Goal: Transaction & Acquisition: Purchase product/service

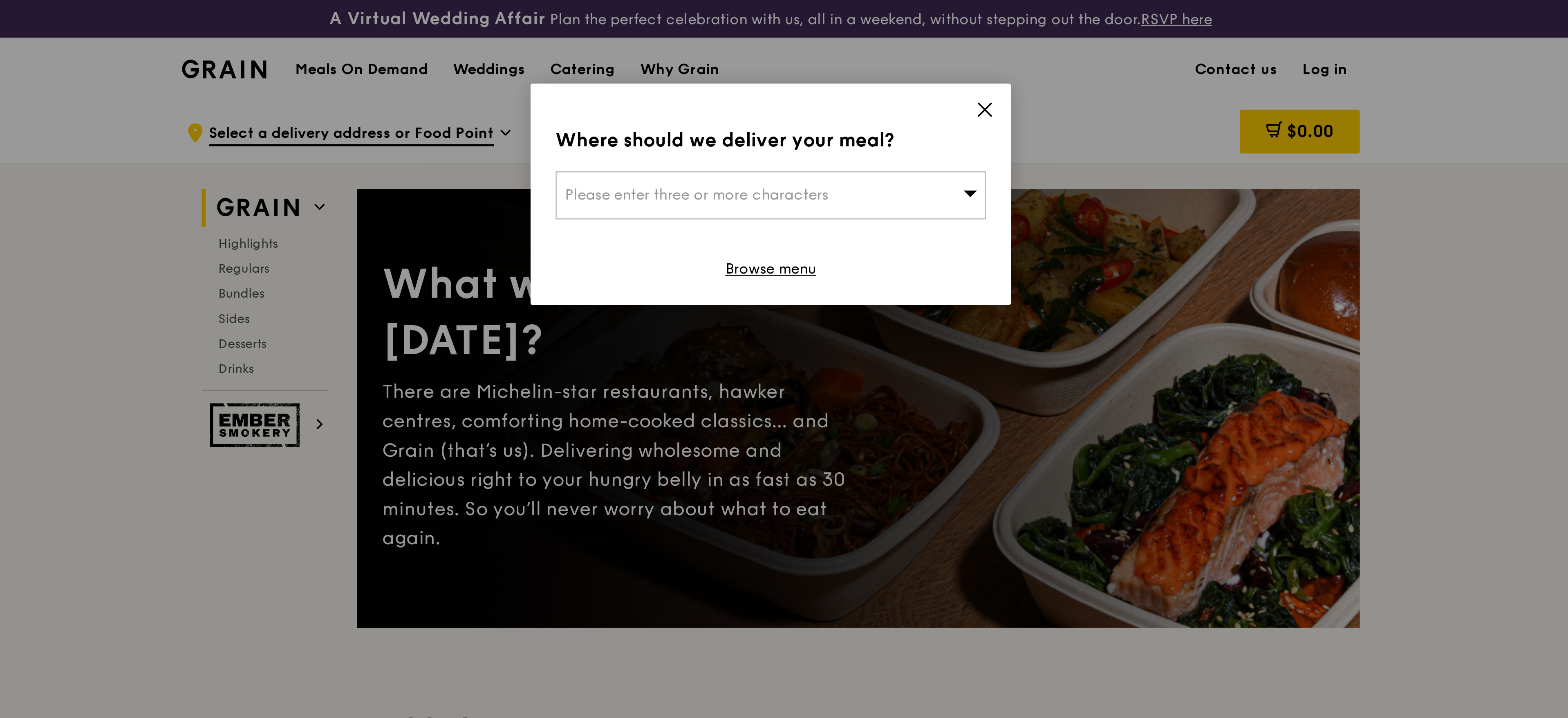
click at [829, 80] on div "Please enter three or more characters" at bounding box center [784, 76] width 169 height 19
type input "m"
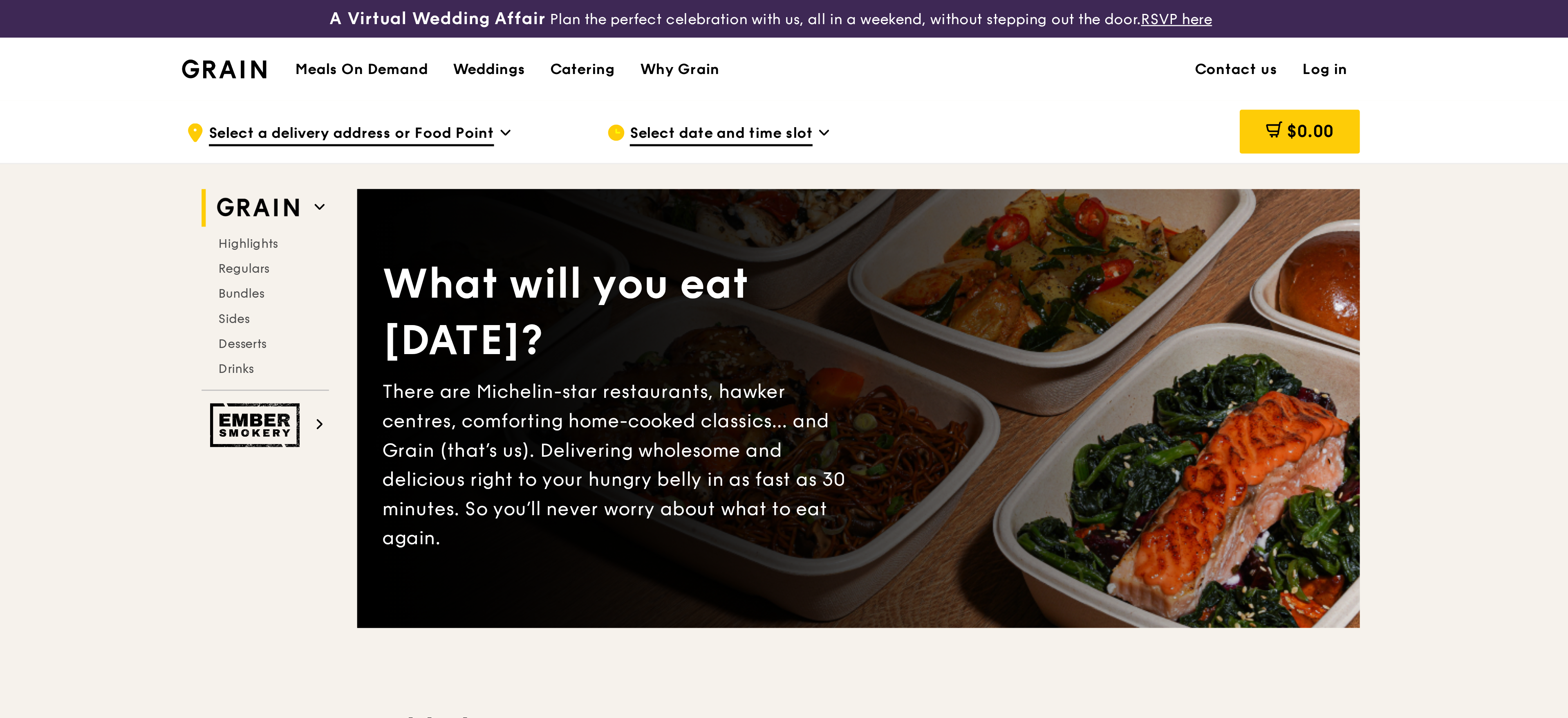
click at [998, 26] on link "Log in" at bounding box center [1001, 27] width 28 height 24
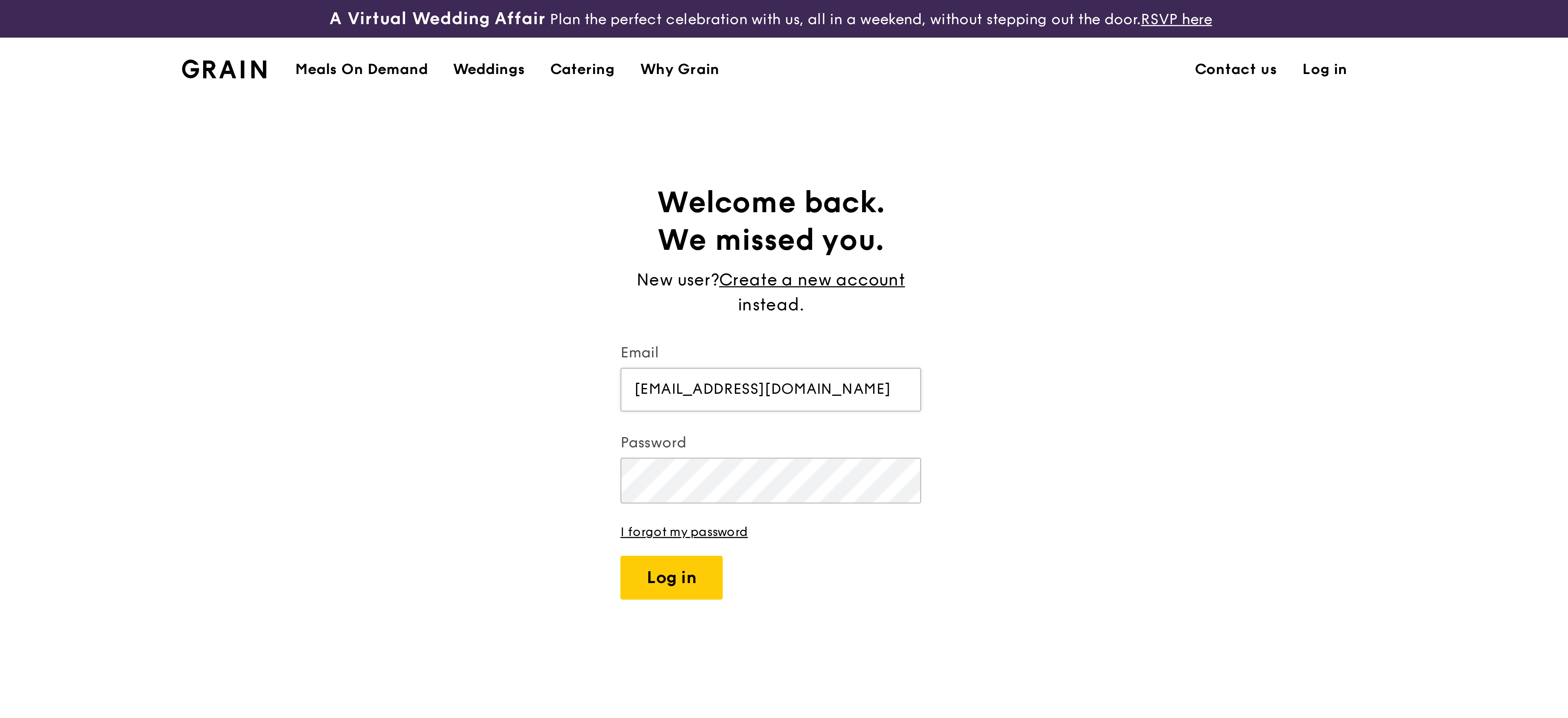
type input "[EMAIL_ADDRESS][DOMAIN_NAME]"
click at [725, 218] on button "Log in" at bounding box center [745, 226] width 40 height 17
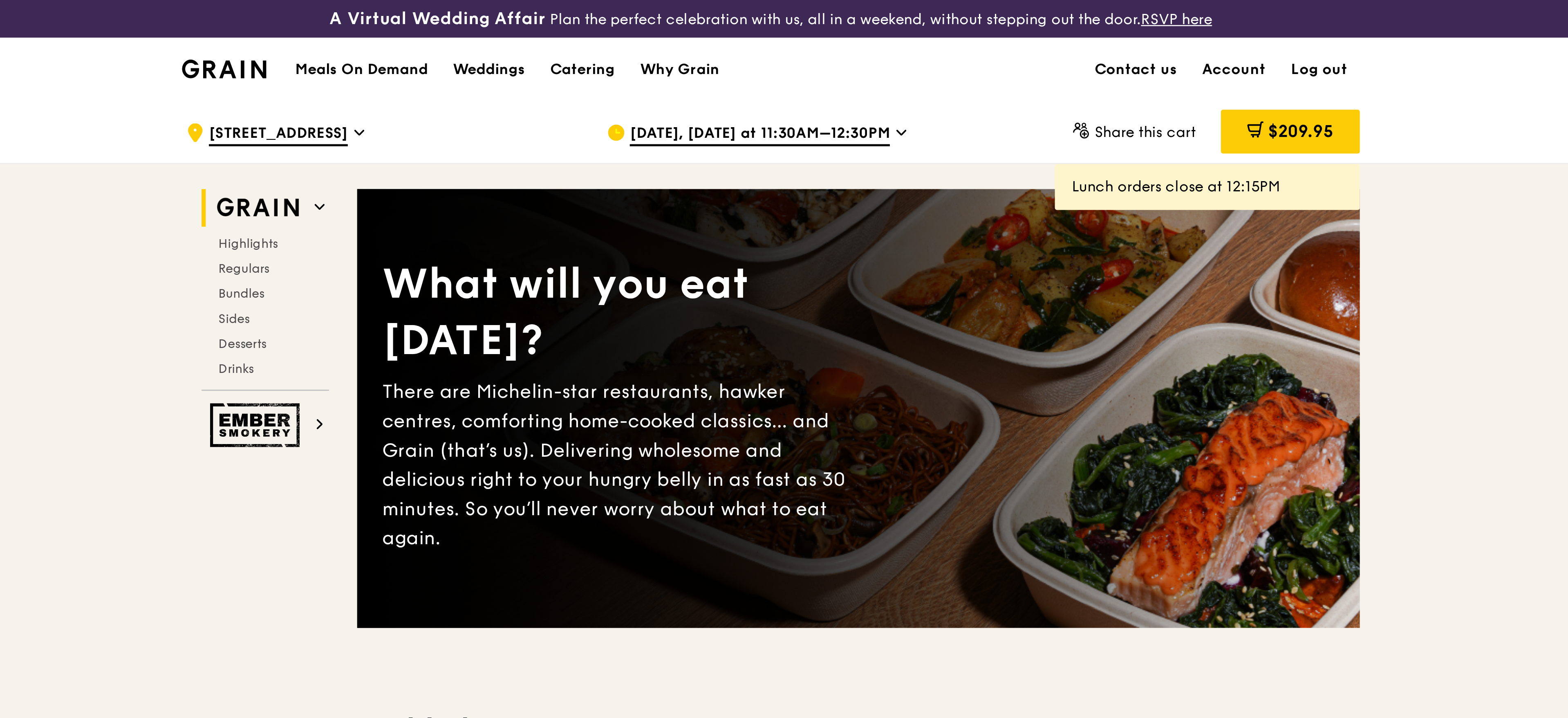
click at [818, 49] on span "[DATE], [DATE] at 11:30AM–12:30PM" at bounding box center [780, 53] width 102 height 9
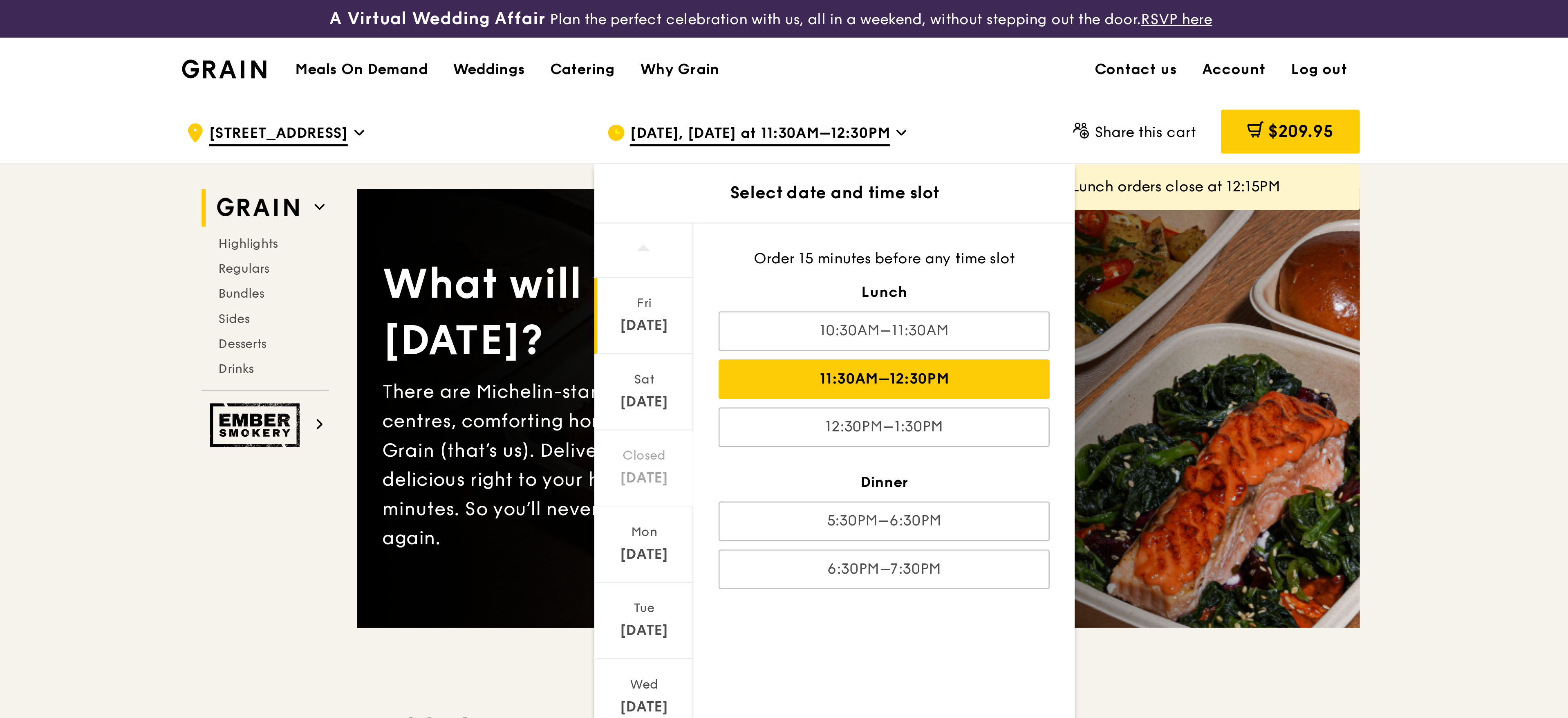
click at [862, 38] on div "Meals On Demand Weddings Catering Why Grain Contact us Account Log out" at bounding box center [784, 27] width 461 height 25
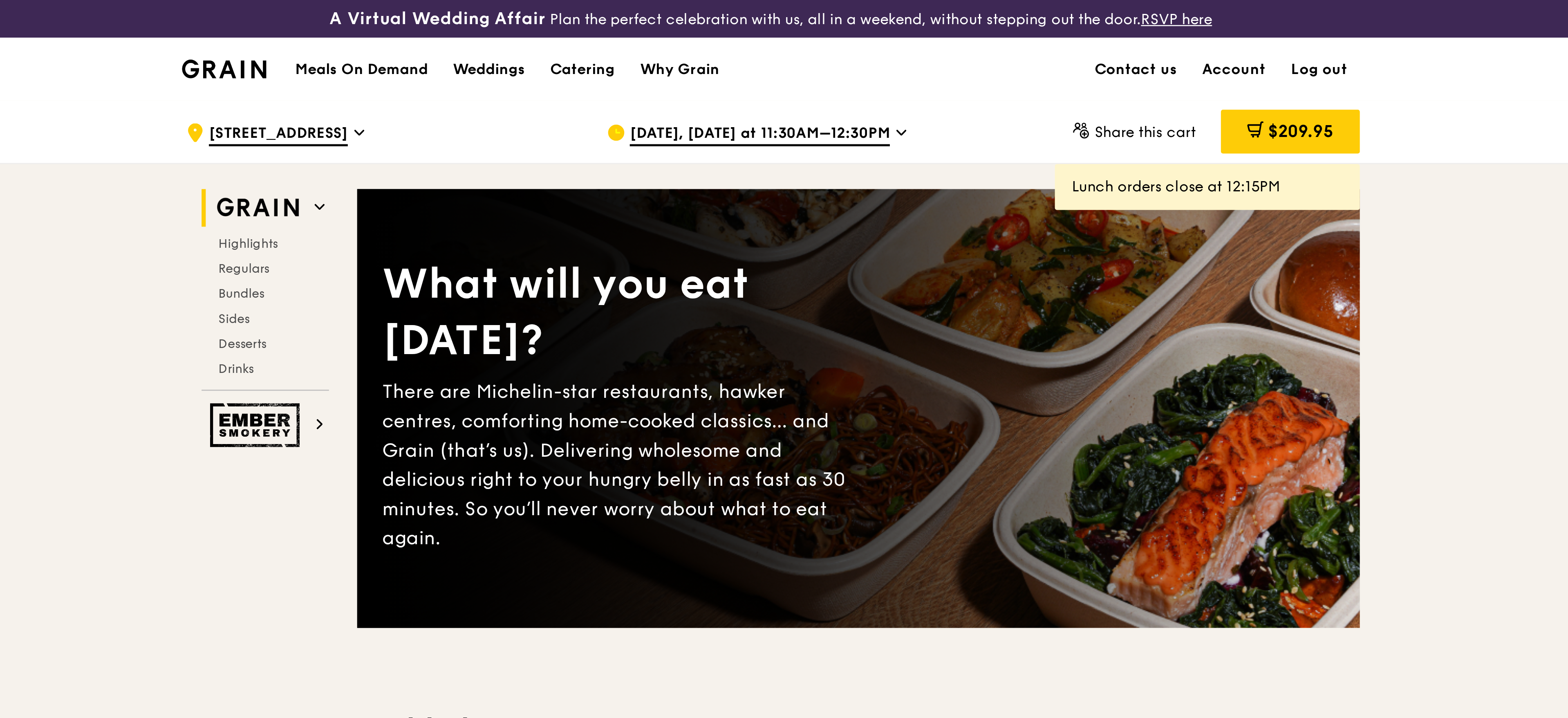
click at [627, 52] on div ".cls-1 { fill: none; stroke: #fff; stroke-linecap: round; stroke-linejoin: roun…" at bounding box center [631, 52] width 152 height 24
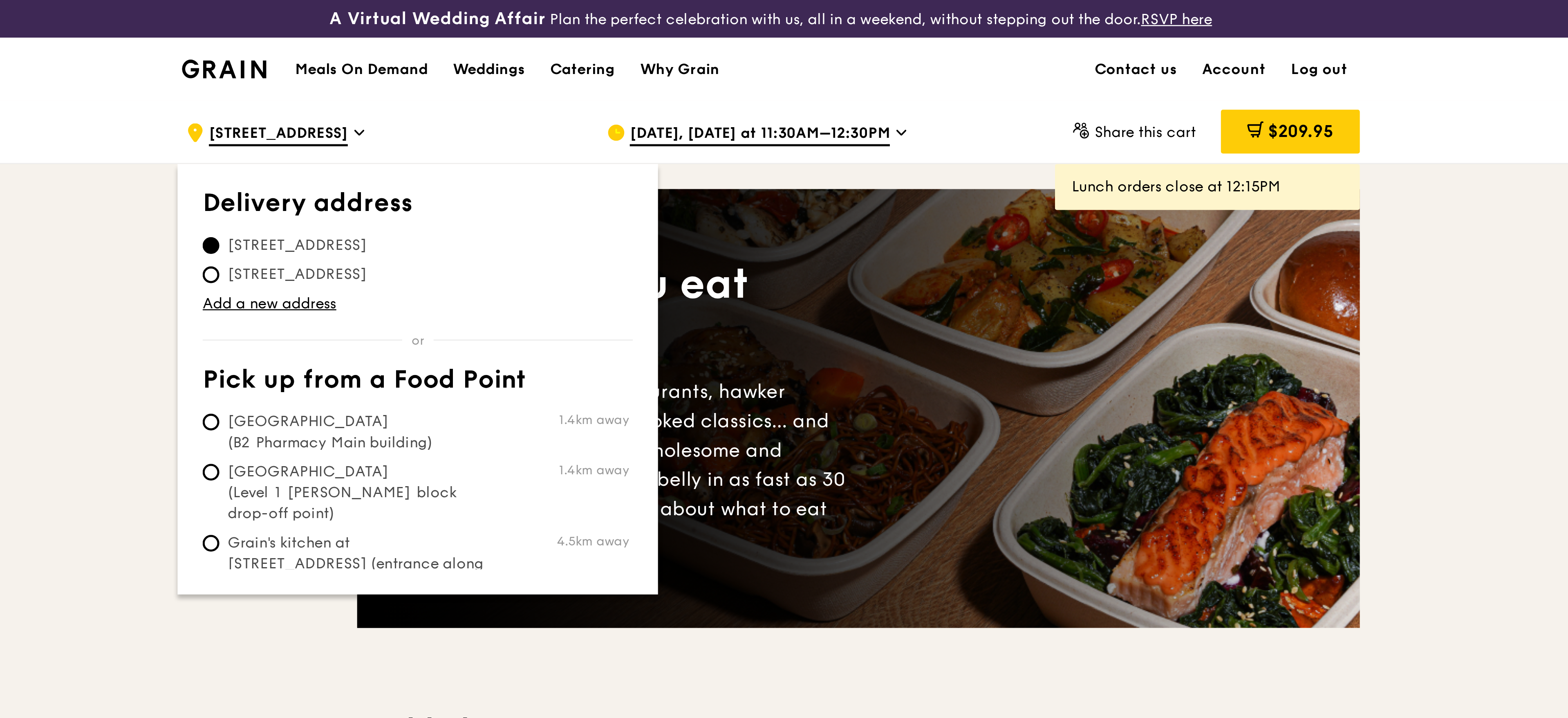
click at [629, 95] on span "[STREET_ADDRESS]" at bounding box center [598, 96] width 74 height 8
click at [568, 95] on input "[STREET_ADDRESS]" at bounding box center [565, 96] width 6 height 6
click at [981, 50] on span "$209.95" at bounding box center [992, 52] width 26 height 8
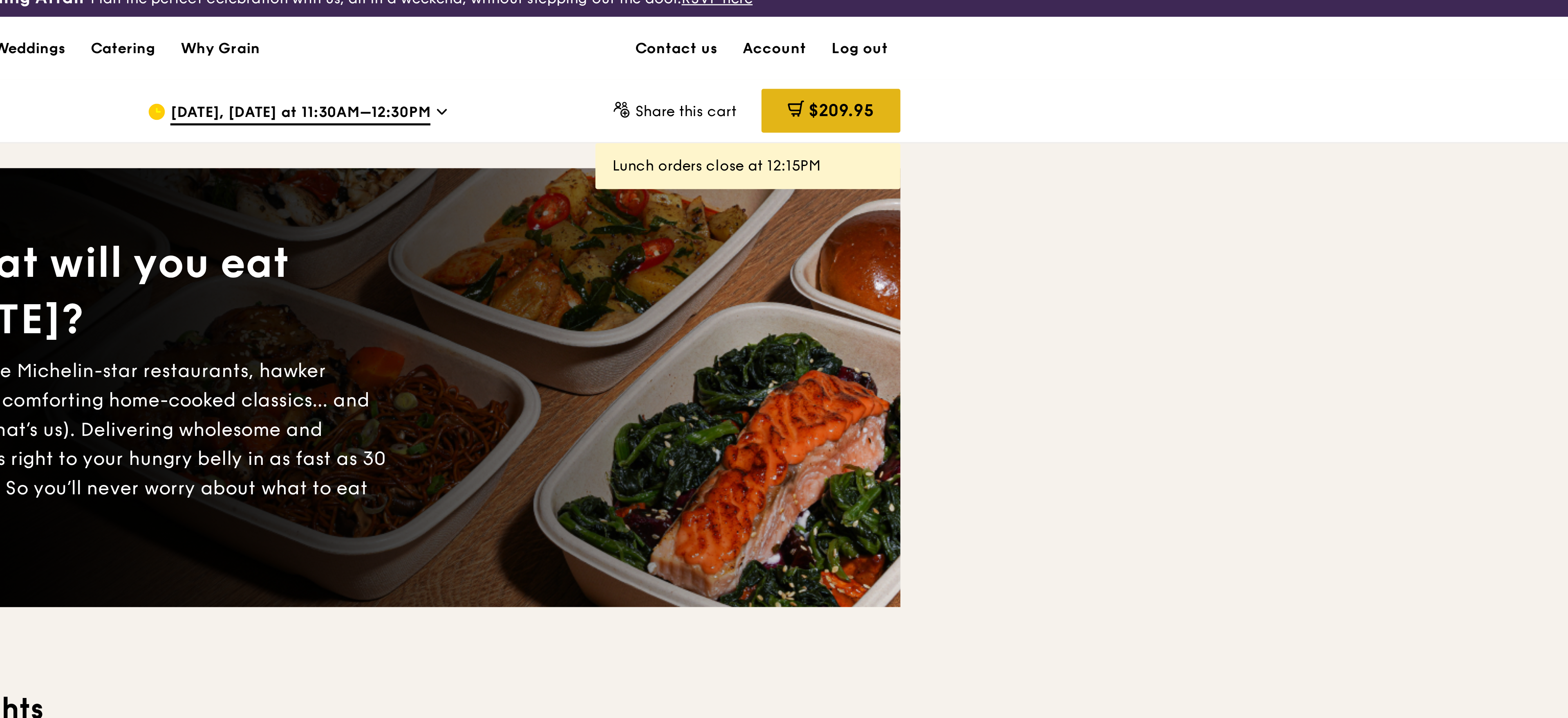
click at [981, 52] on span "$209.95" at bounding box center [992, 52] width 26 height 8
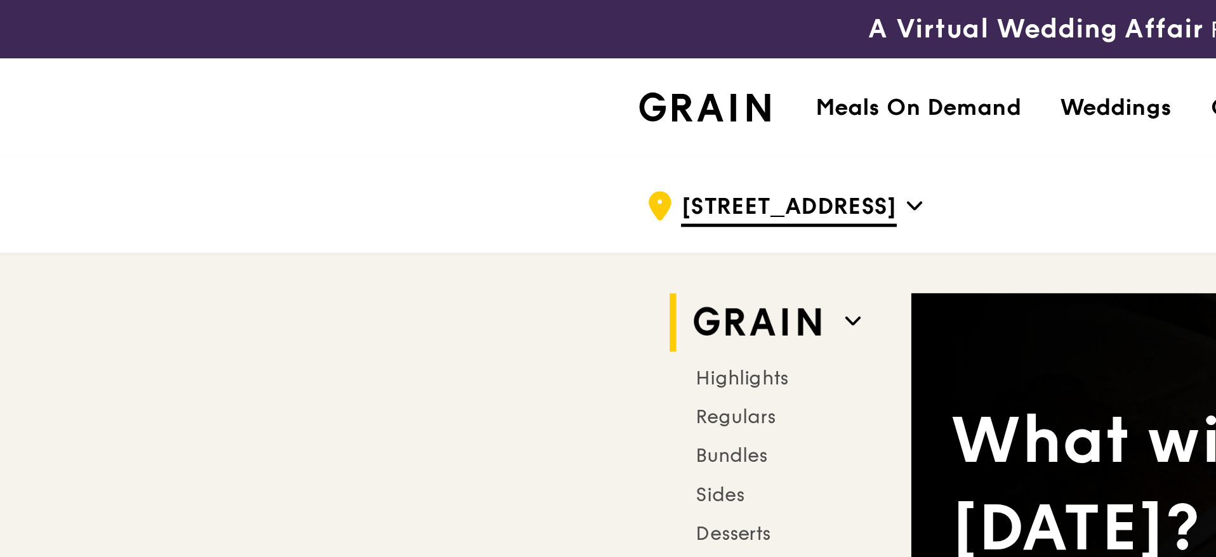
drag, startPoint x: 448, startPoint y: 11, endPoint x: 246, endPoint y: 139, distance: 239.7
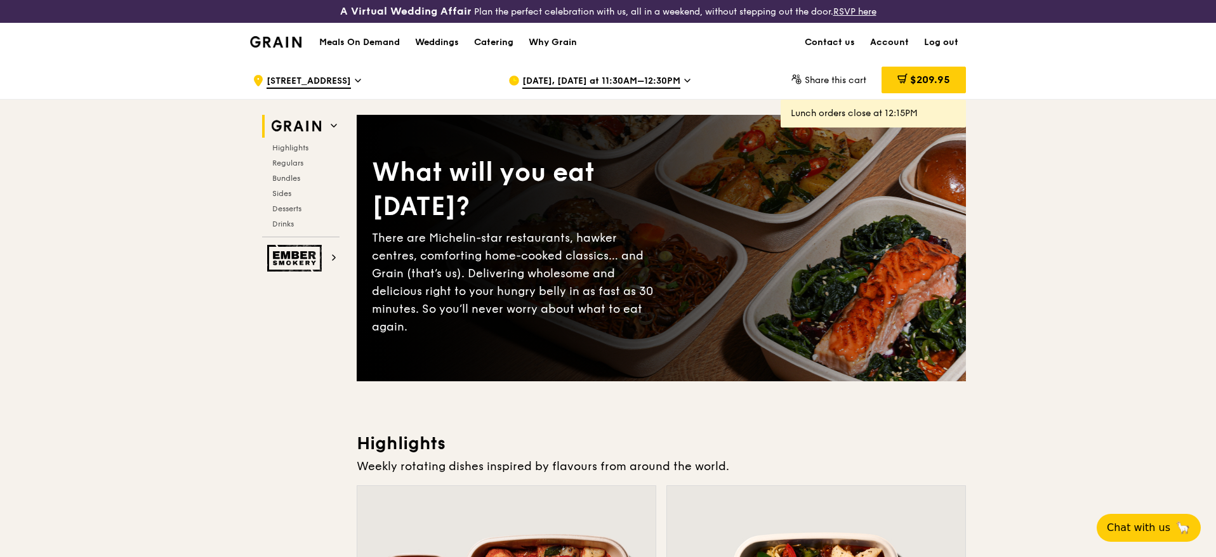
scroll to position [13, 0]
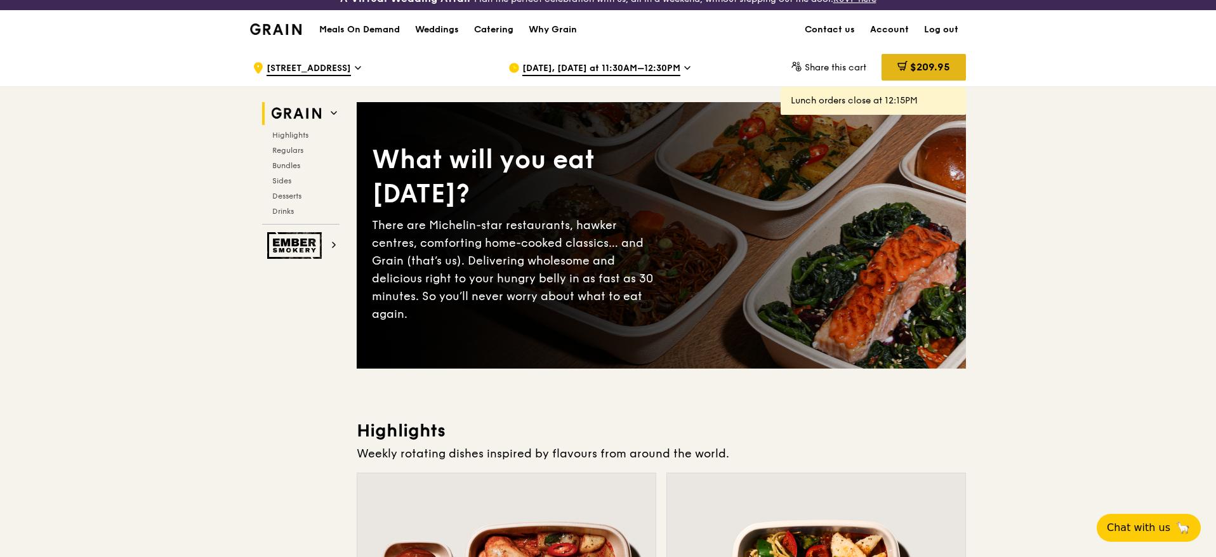
click at [905, 67] on icon at bounding box center [903, 66] width 10 height 10
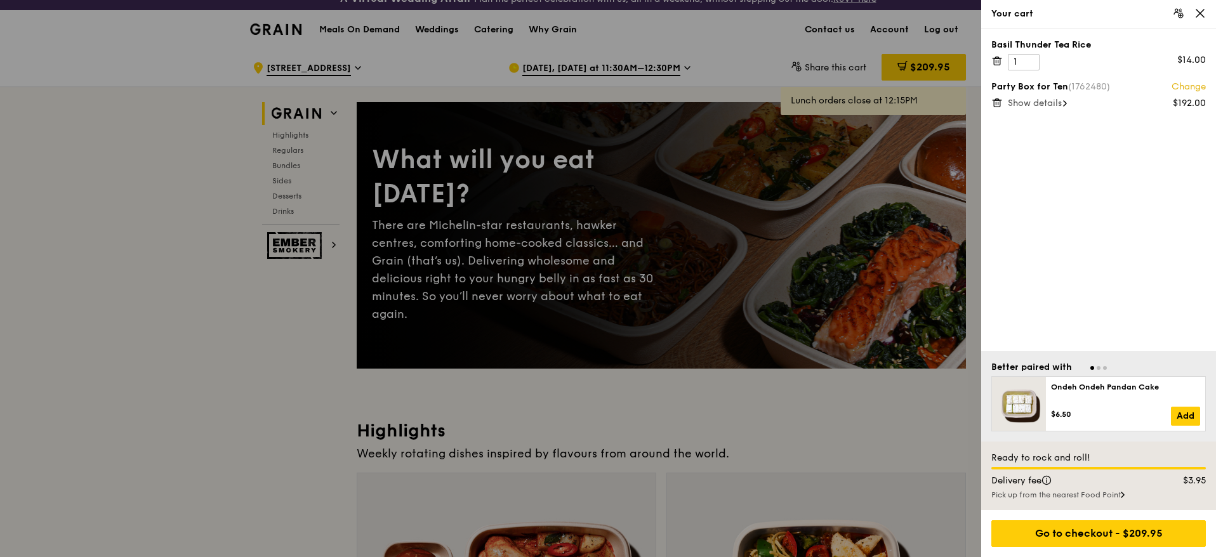
scroll to position [59, 0]
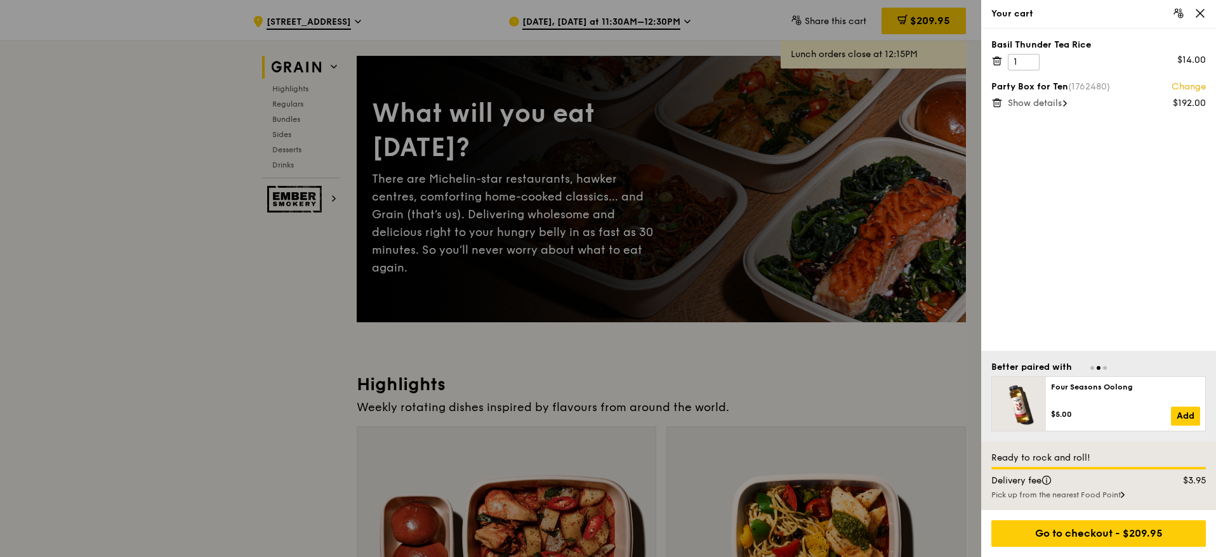
click at [679, 380] on div at bounding box center [608, 278] width 1216 height 557
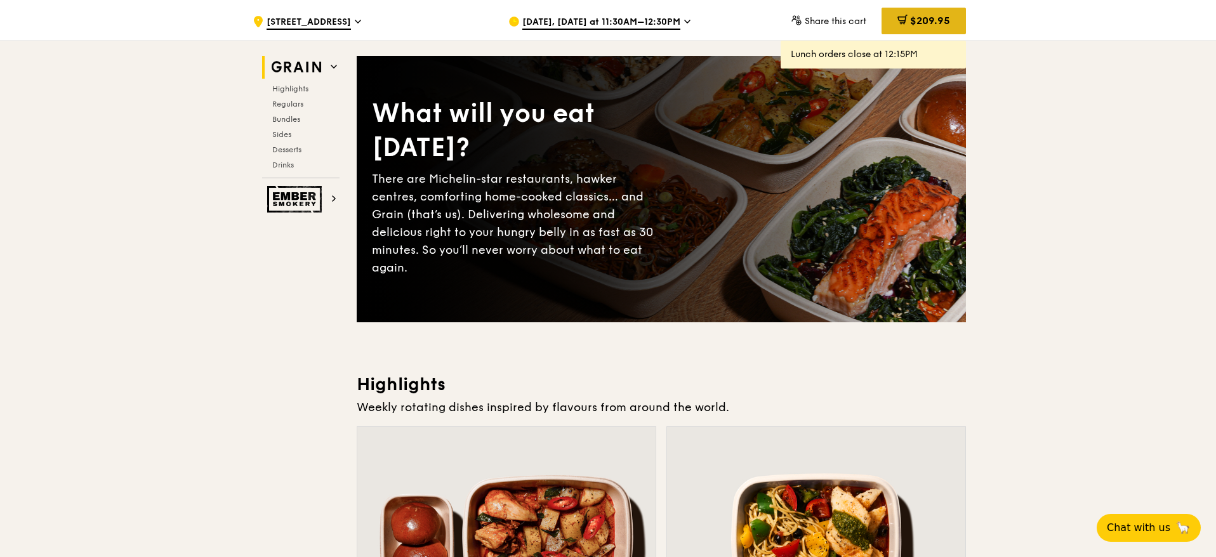
click at [928, 30] on div "$209.95" at bounding box center [924, 21] width 84 height 27
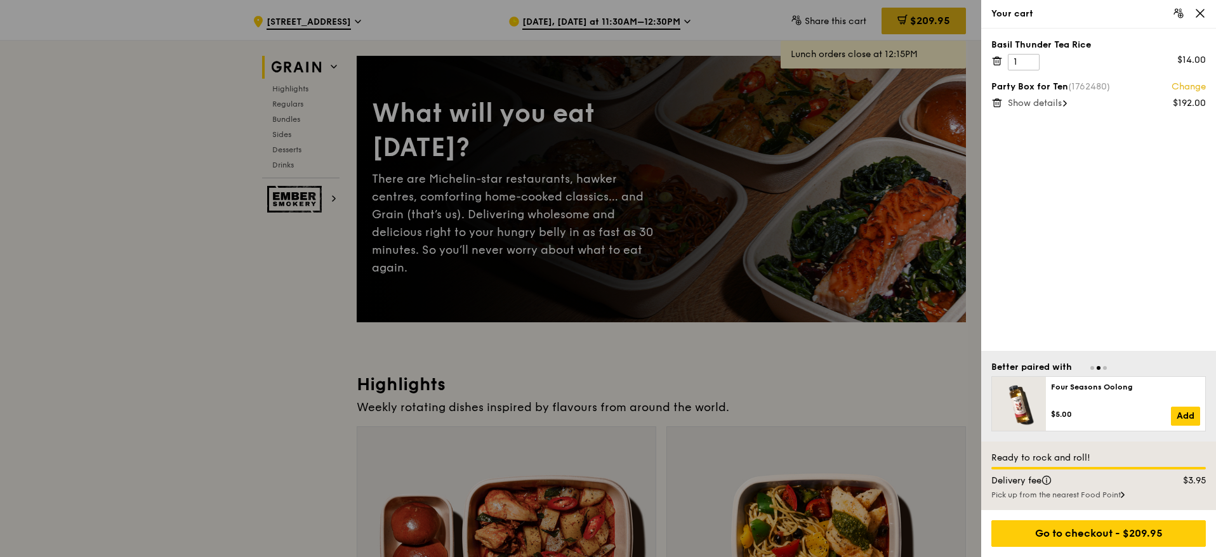
click at [928, 30] on div at bounding box center [608, 278] width 1216 height 557
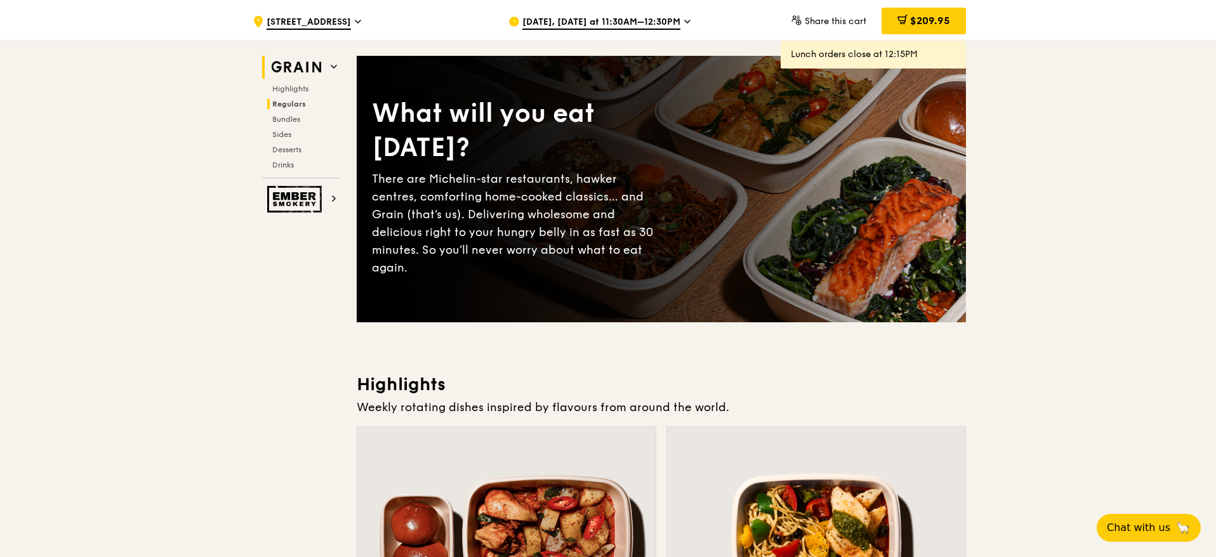
click at [300, 105] on span "Regulars" at bounding box center [289, 104] width 34 height 9
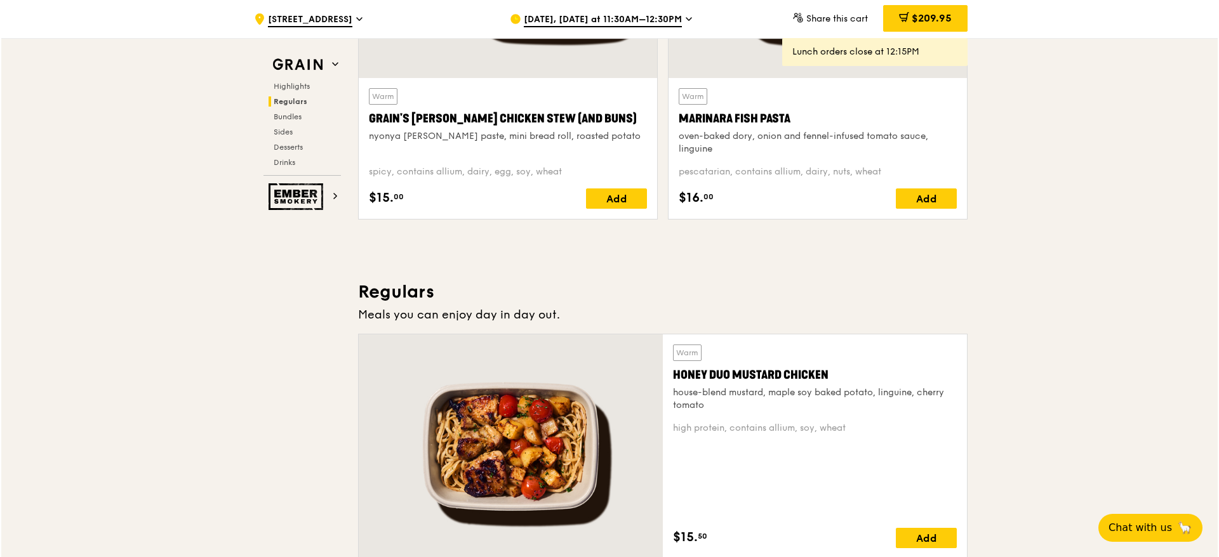
scroll to position [988, 0]
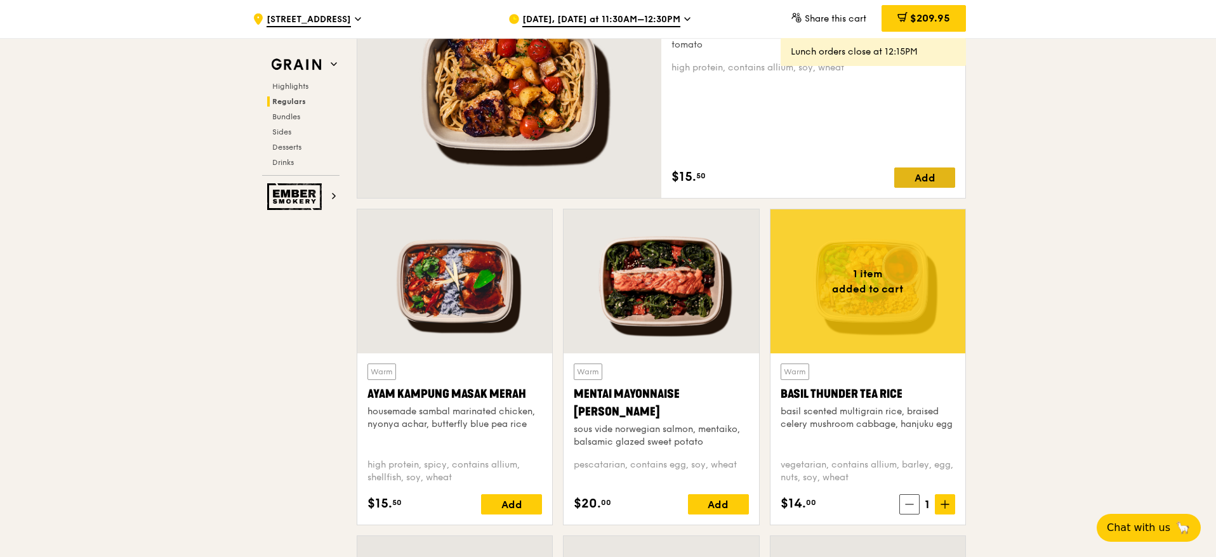
click at [937, 175] on div "Add" at bounding box center [925, 178] width 61 height 20
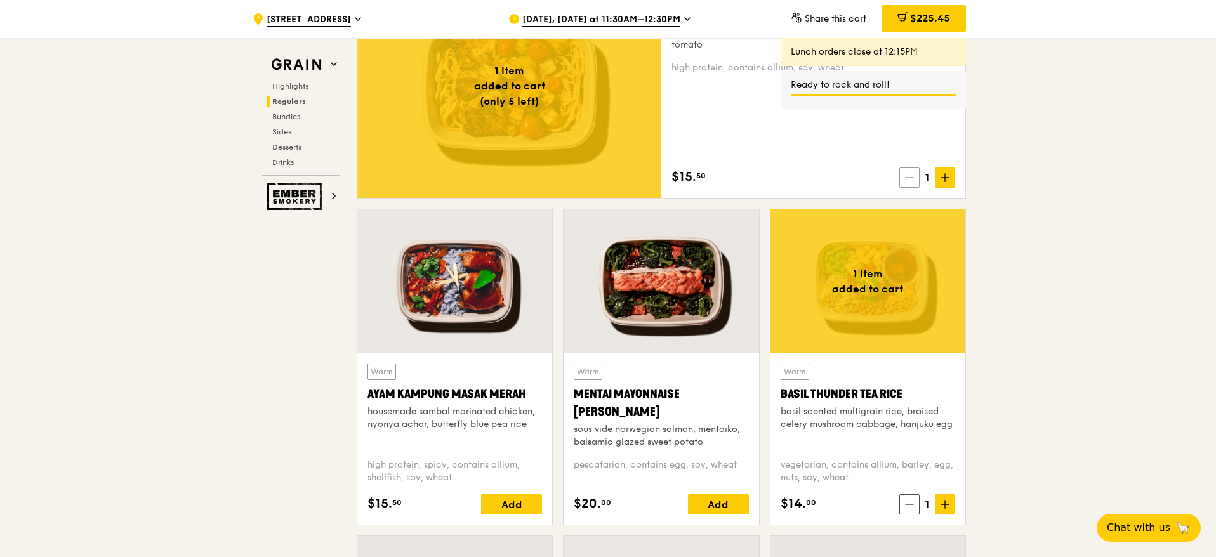
click at [915, 183] on span at bounding box center [910, 178] width 20 height 20
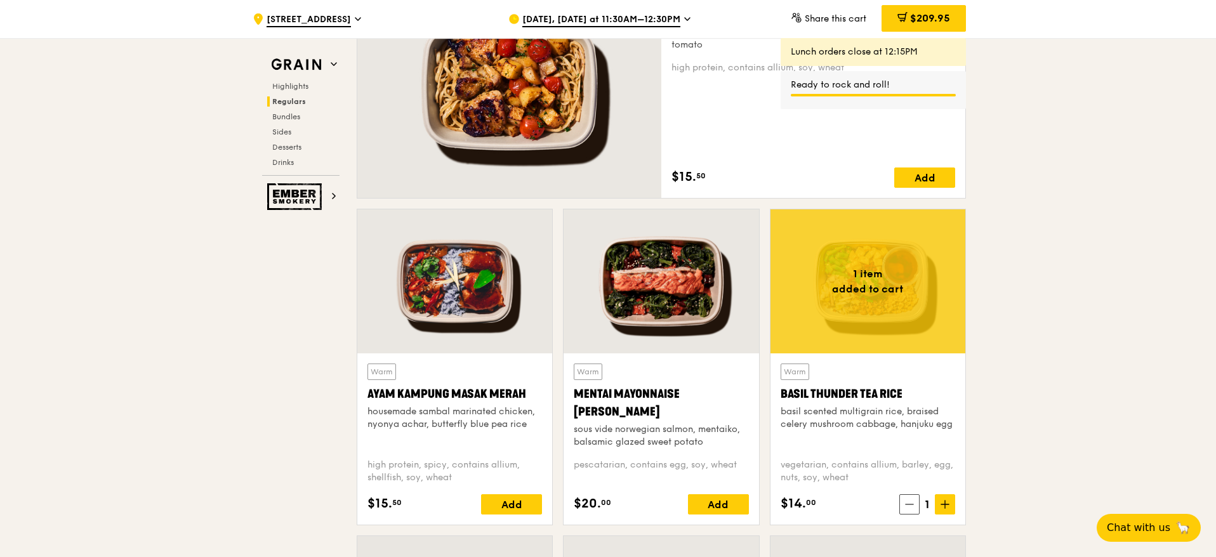
click at [948, 502] on icon at bounding box center [945, 504] width 9 height 9
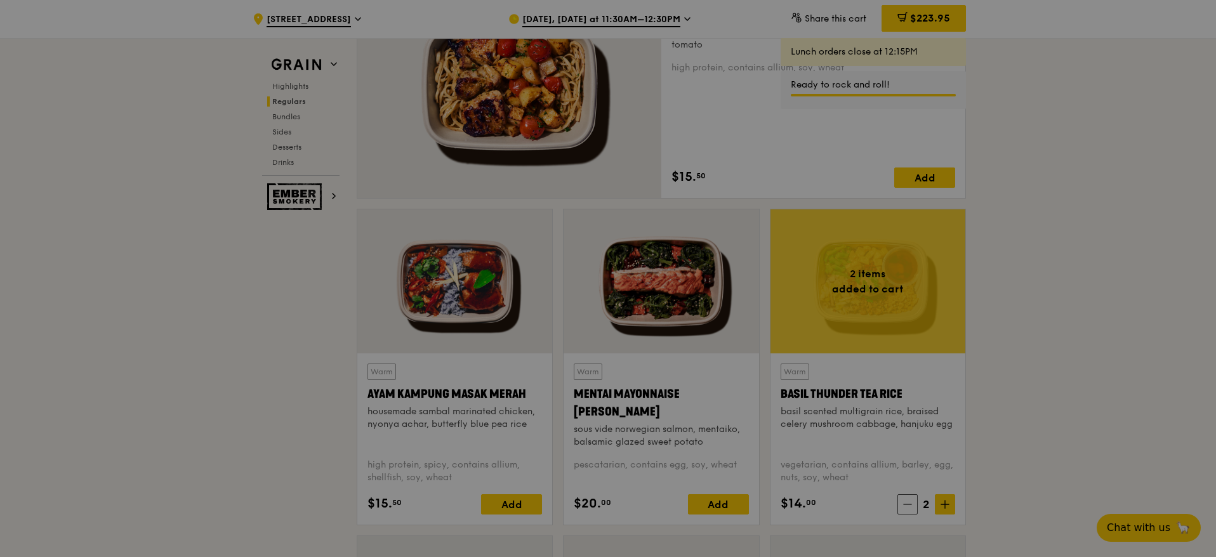
type input "2"
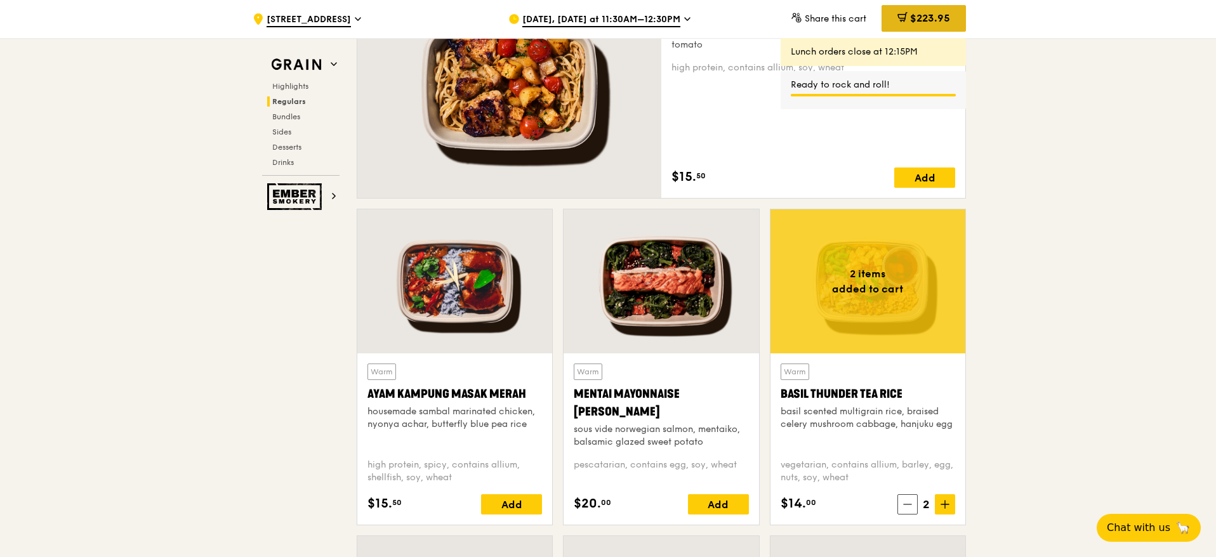
click at [925, 21] on span "$223.95" at bounding box center [930, 18] width 40 height 12
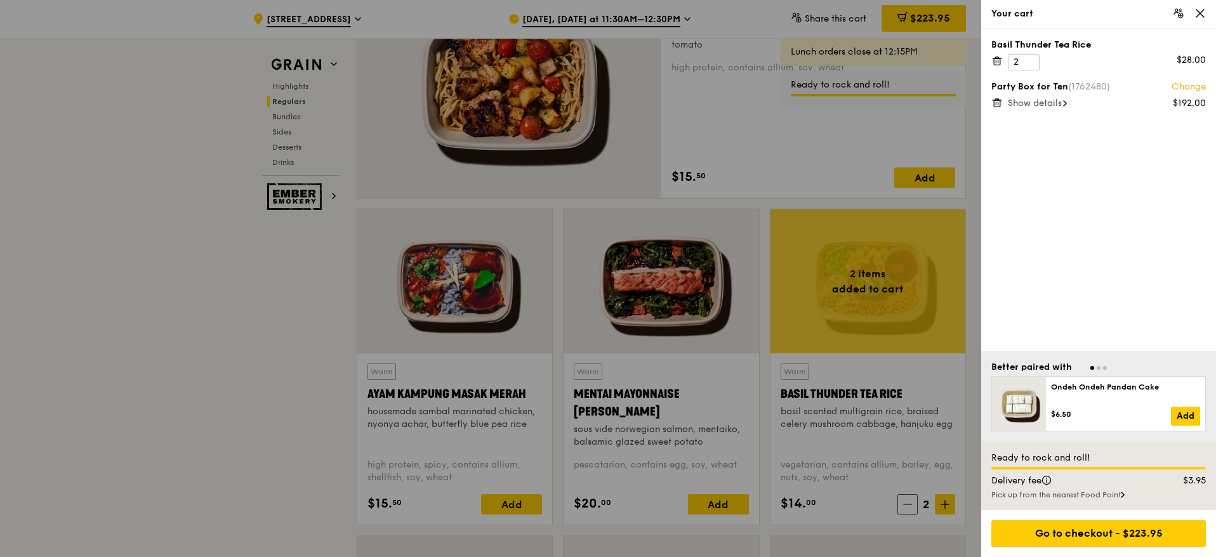
click at [1042, 102] on span "Show details" at bounding box center [1035, 103] width 54 height 11
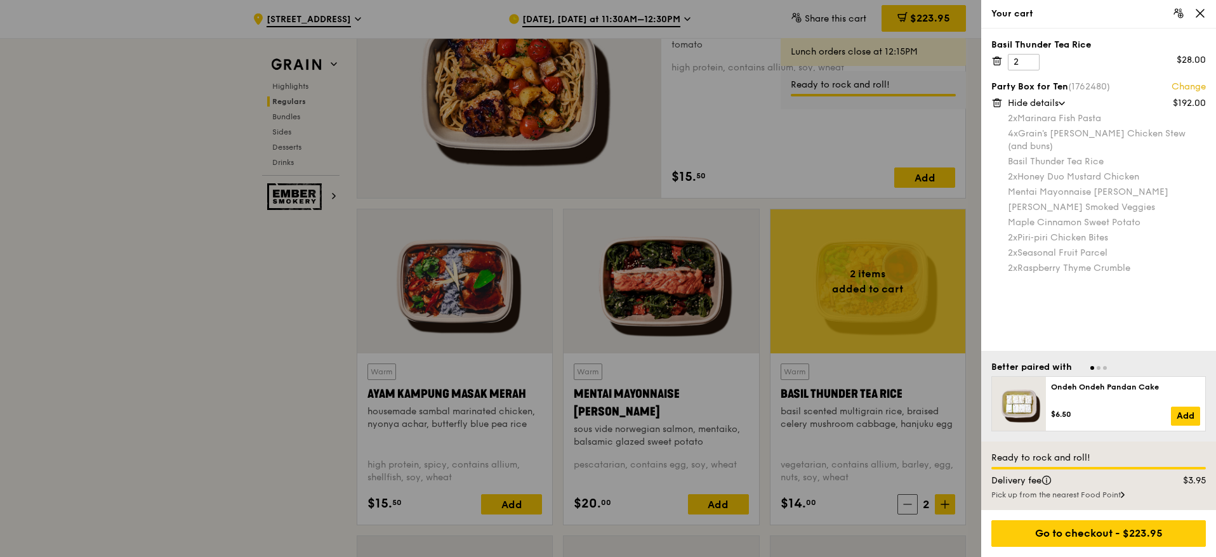
click at [1191, 91] on link "Change" at bounding box center [1189, 87] width 34 height 13
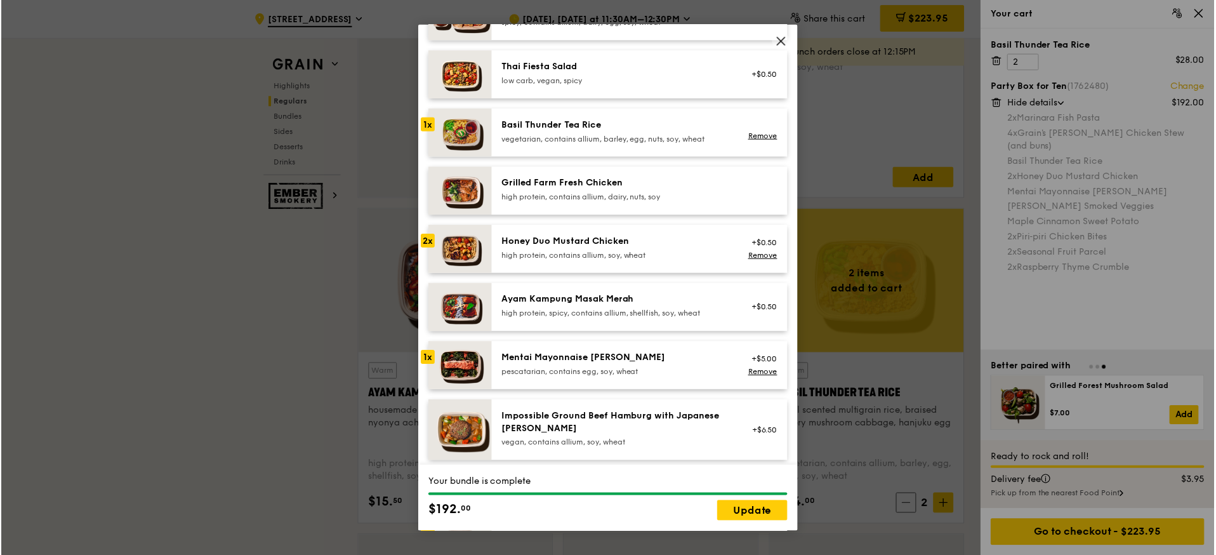
scroll to position [215, 0]
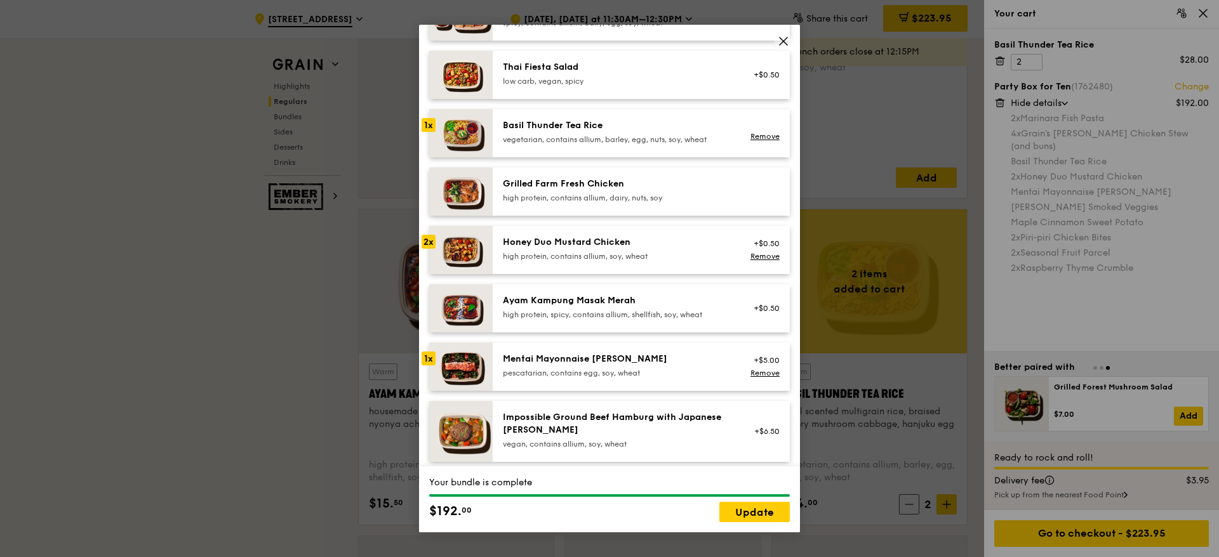
click at [449, 136] on img at bounding box center [460, 133] width 63 height 48
click at [750, 138] on link "Remove" at bounding box center [764, 136] width 29 height 9
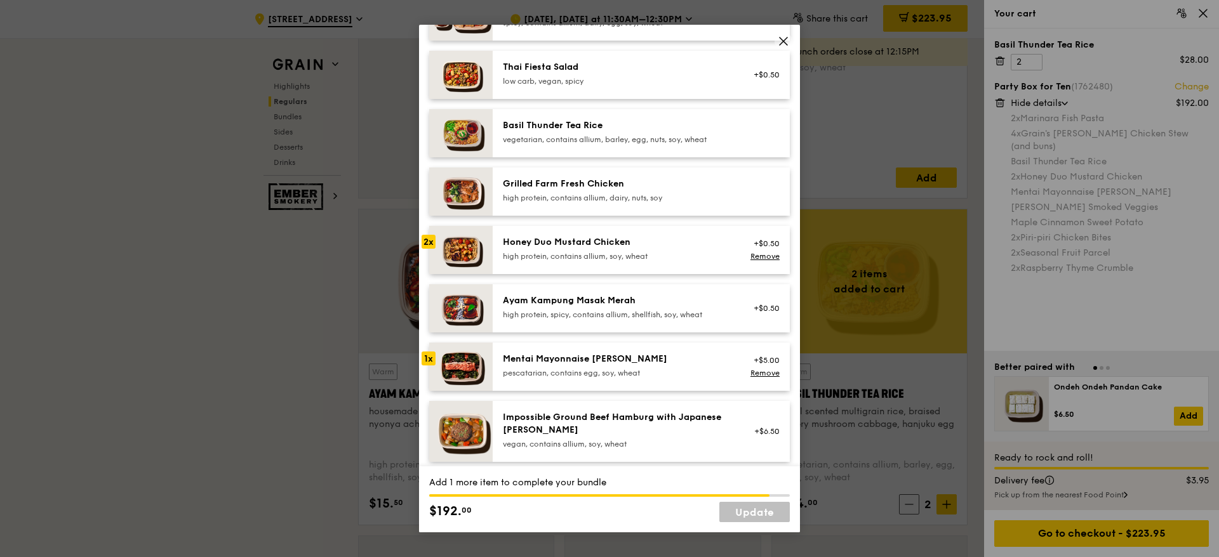
click at [676, 234] on div "Honey Duo Mustard Chicken high protein, contains allium, soy, wheat +$0.50 Remo…" at bounding box center [641, 250] width 297 height 48
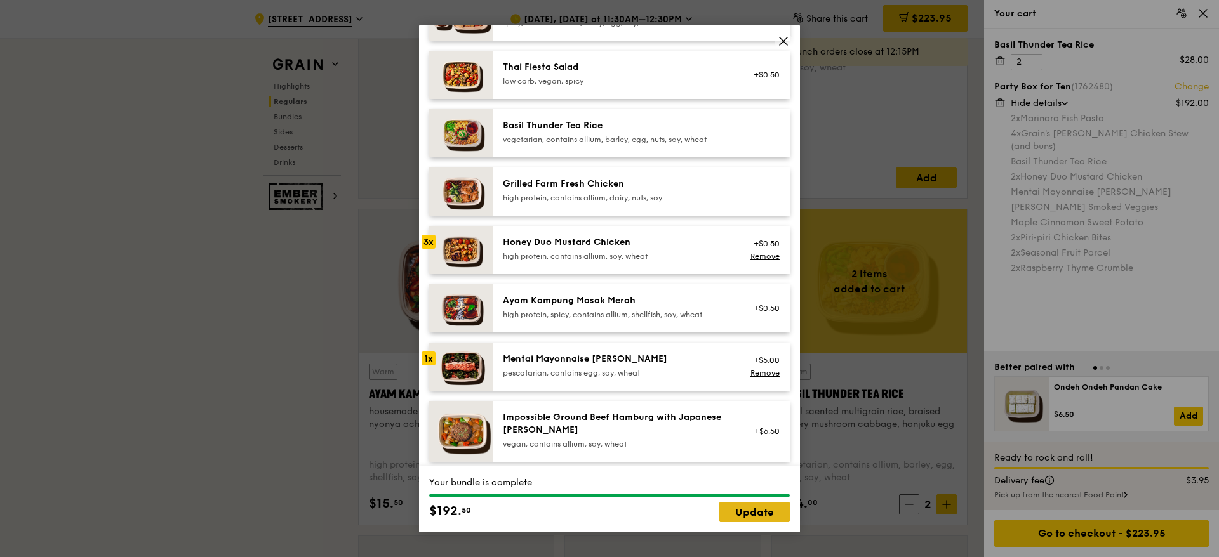
click at [757, 510] on link "Update" at bounding box center [754, 512] width 70 height 20
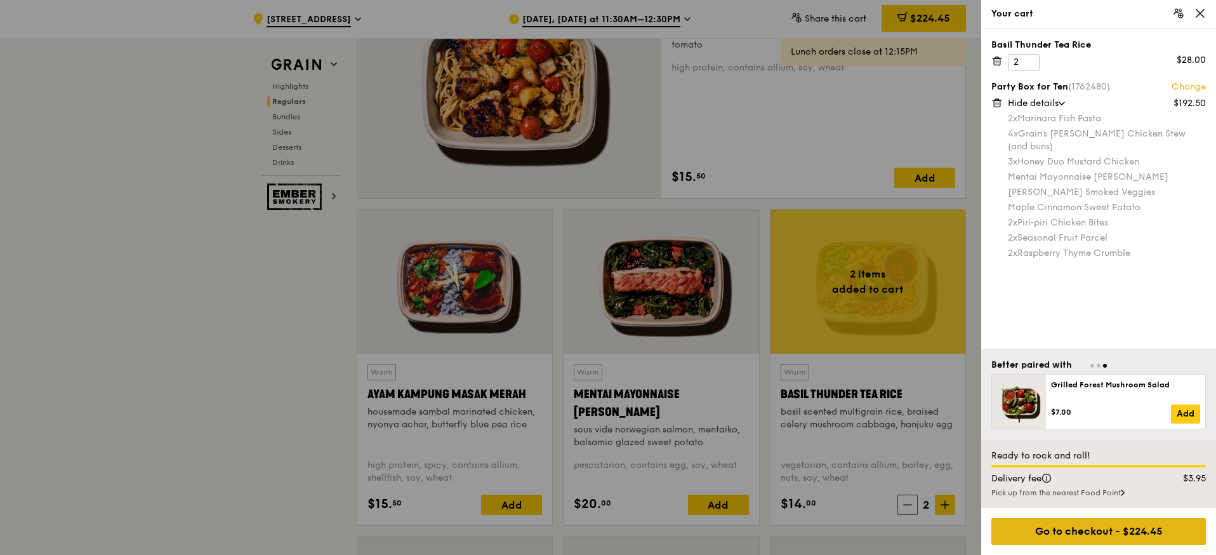
click at [1146, 529] on div "Go to checkout - $224.45" at bounding box center [1099, 531] width 215 height 27
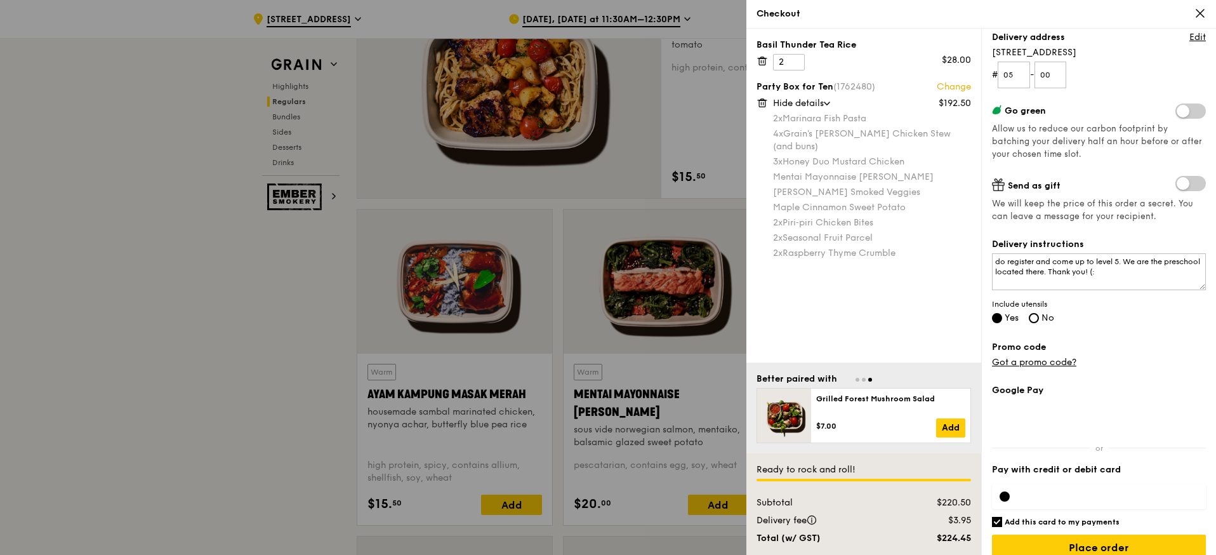
scroll to position [176, 0]
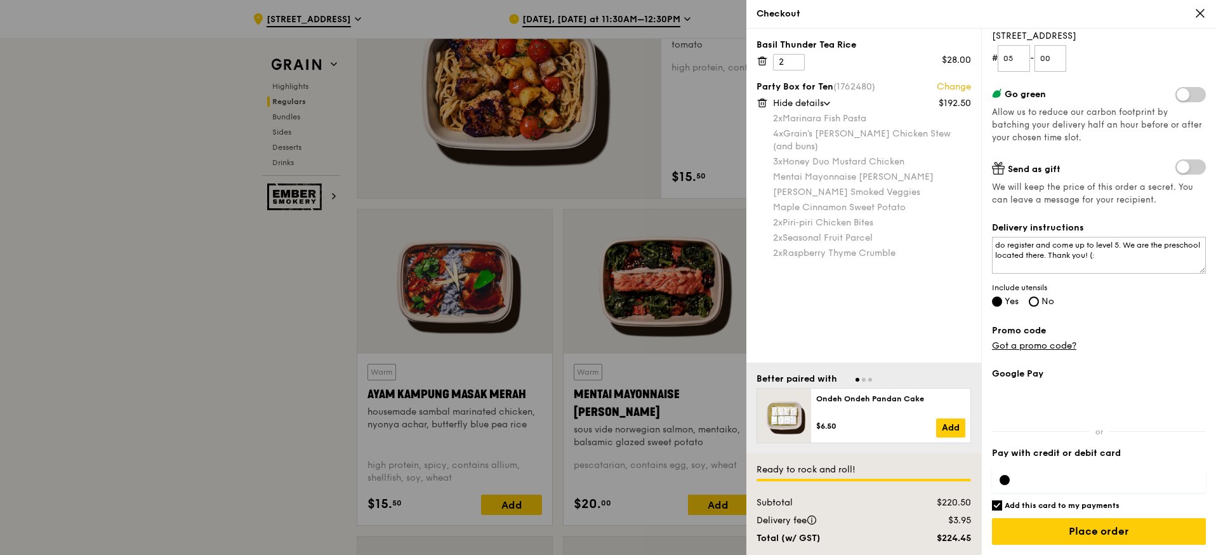
click at [1084, 484] on iframe at bounding box center [1109, 480] width 178 height 10
click at [1058, 534] on input "Place order" at bounding box center [1099, 531] width 214 height 27
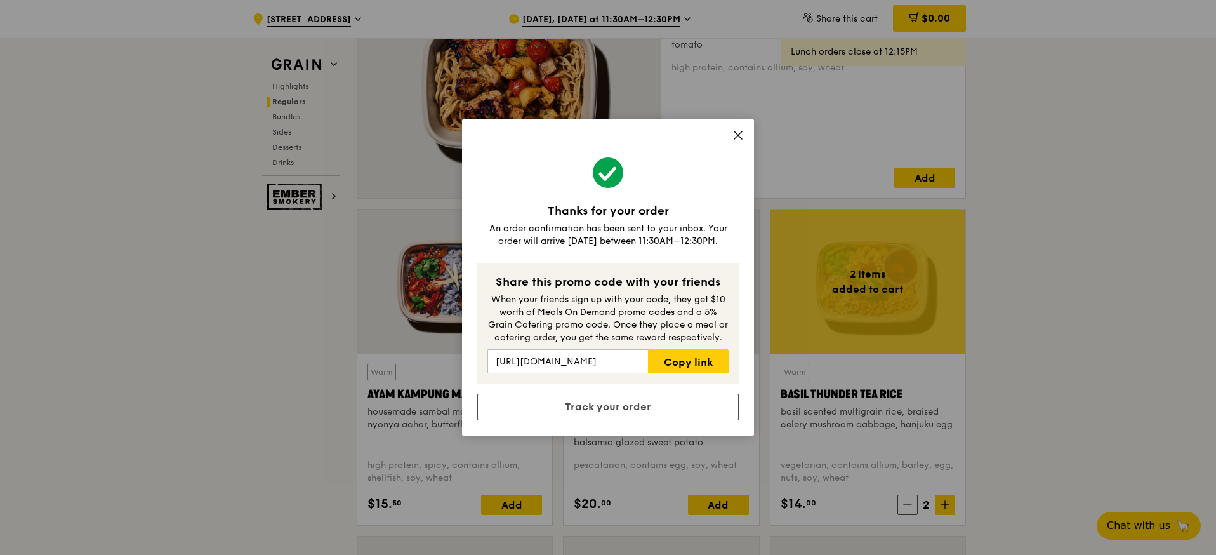
click at [736, 139] on icon at bounding box center [738, 135] width 11 height 11
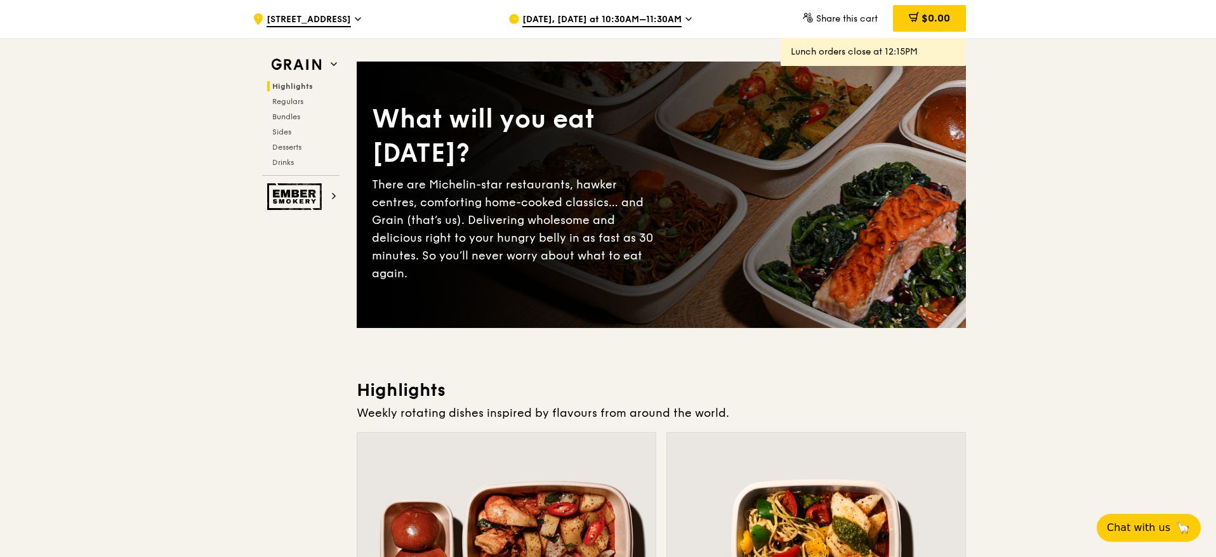
scroll to position [0, 0]
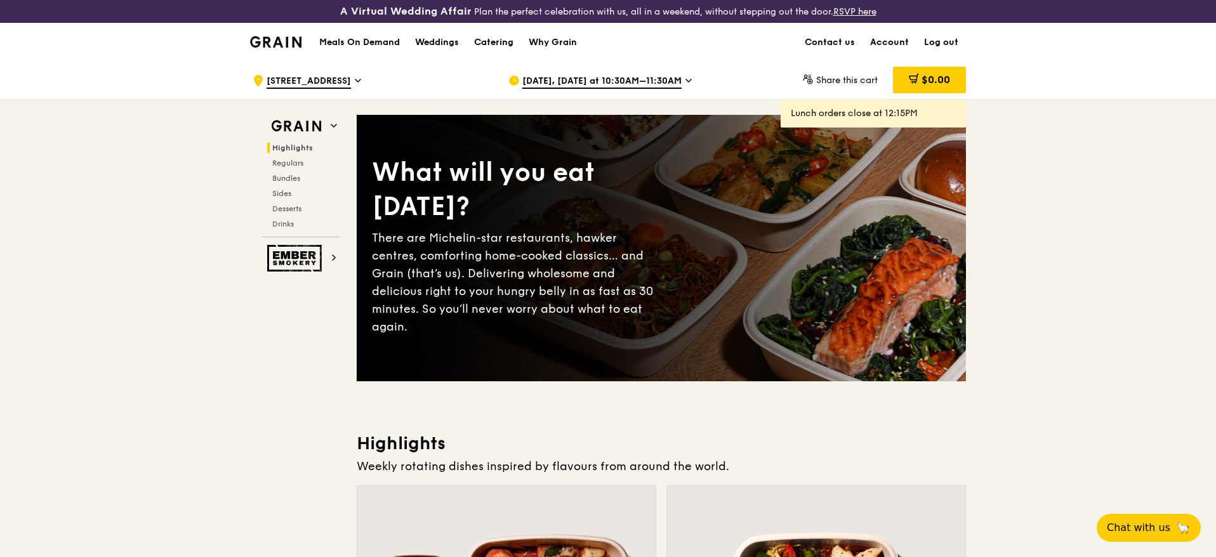
click at [880, 47] on link "Account" at bounding box center [890, 42] width 54 height 38
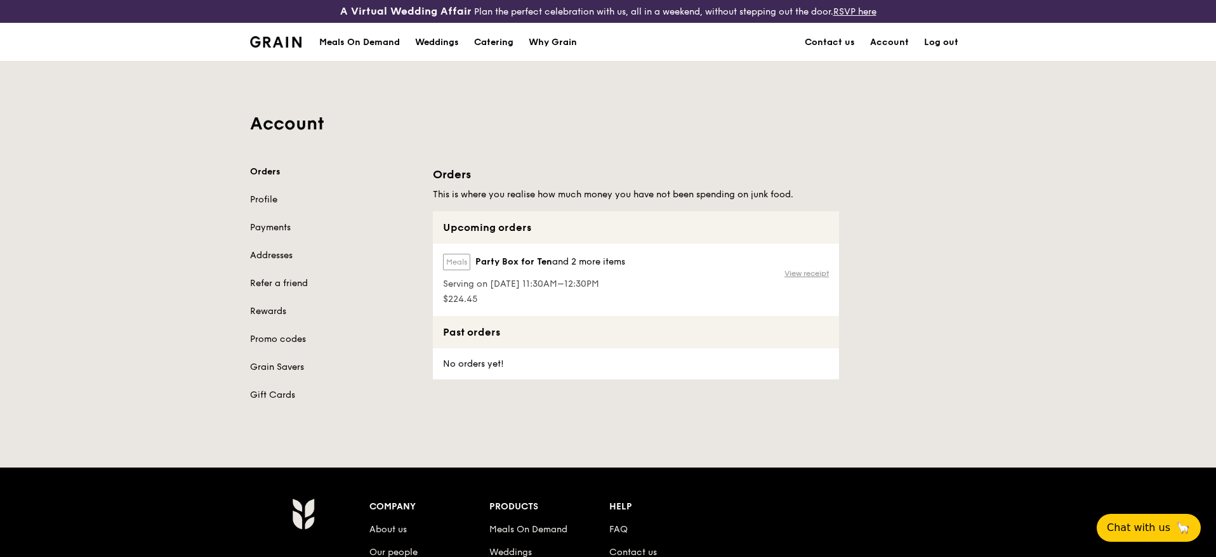
click at [794, 273] on link "View receipt" at bounding box center [807, 274] width 44 height 10
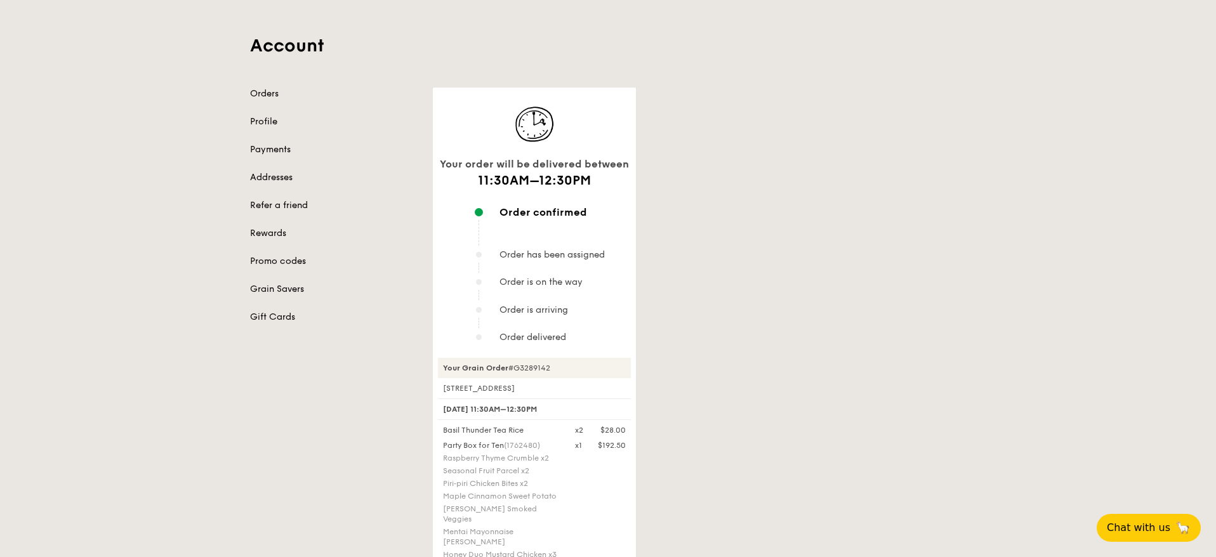
scroll to position [70, 0]
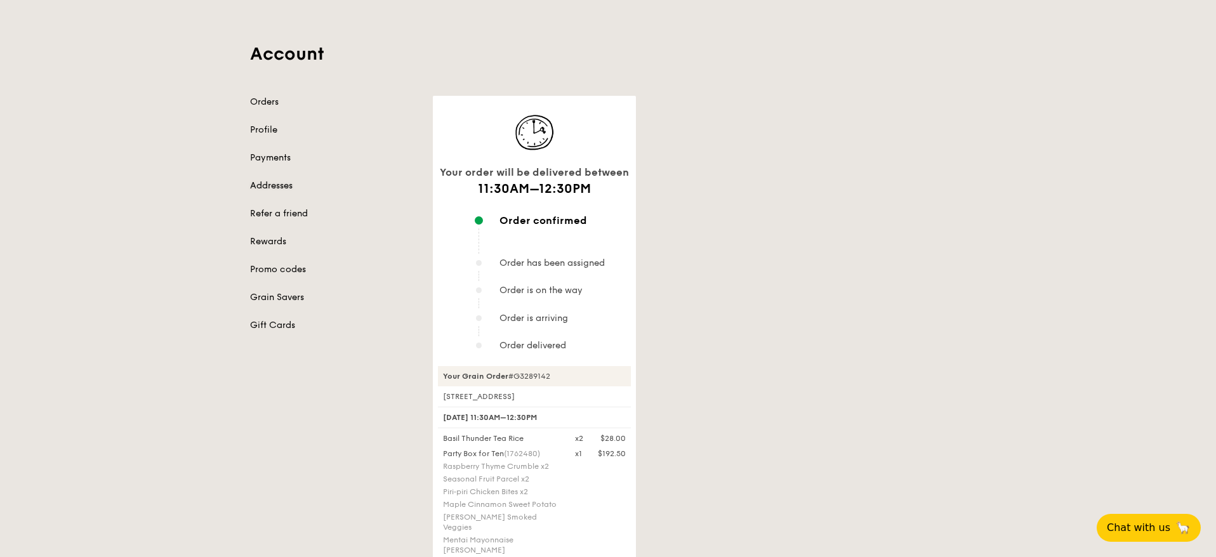
click at [271, 180] on link "Addresses" at bounding box center [334, 186] width 168 height 13
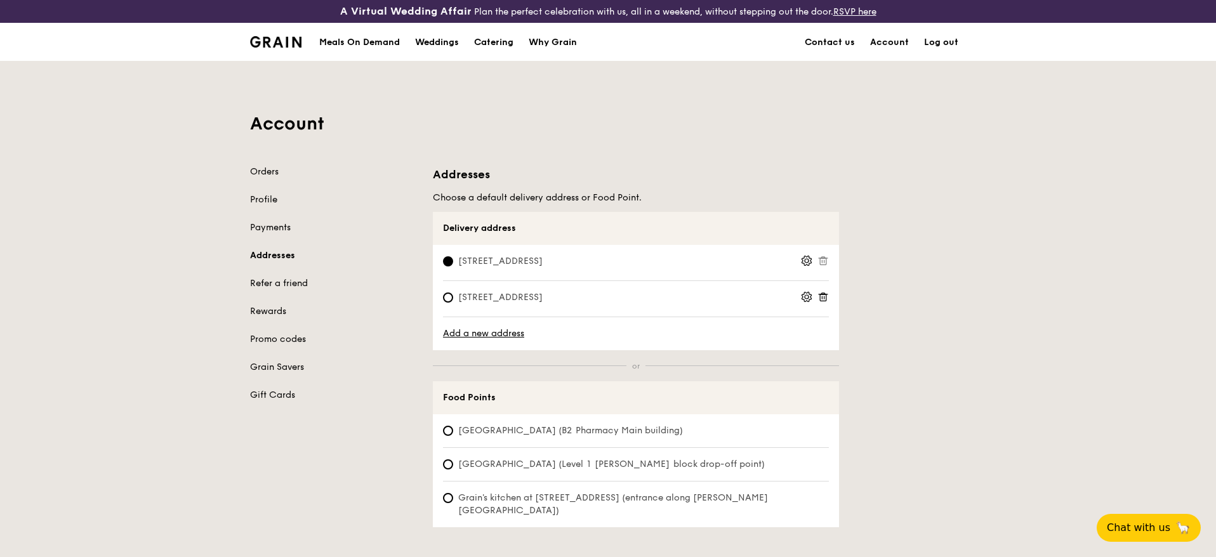
click at [823, 304] on span at bounding box center [823, 298] width 11 height 15
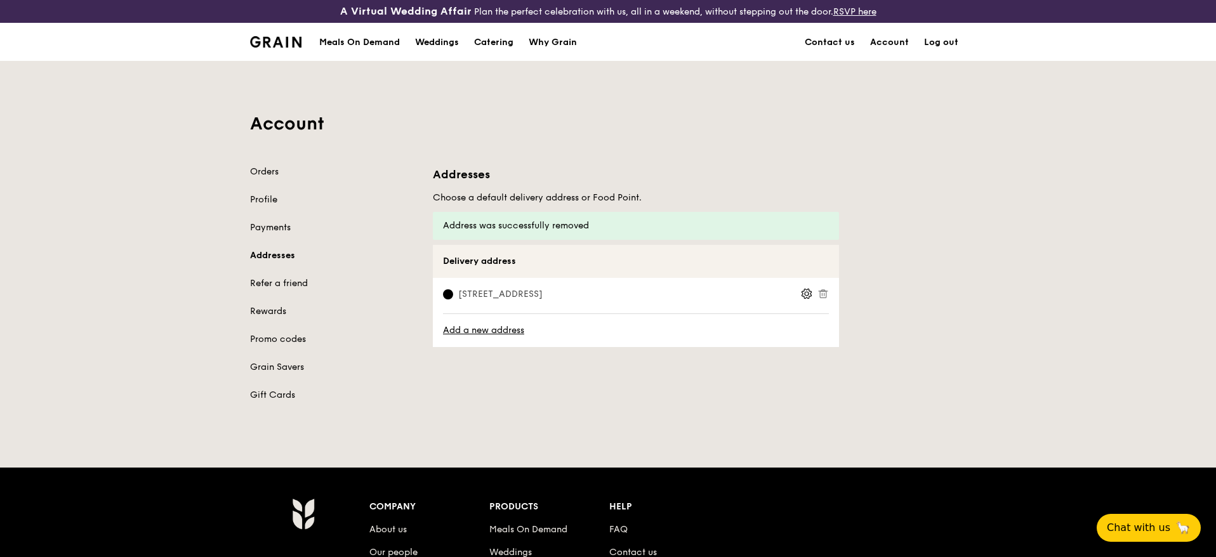
click at [804, 291] on icon at bounding box center [806, 293] width 11 height 11
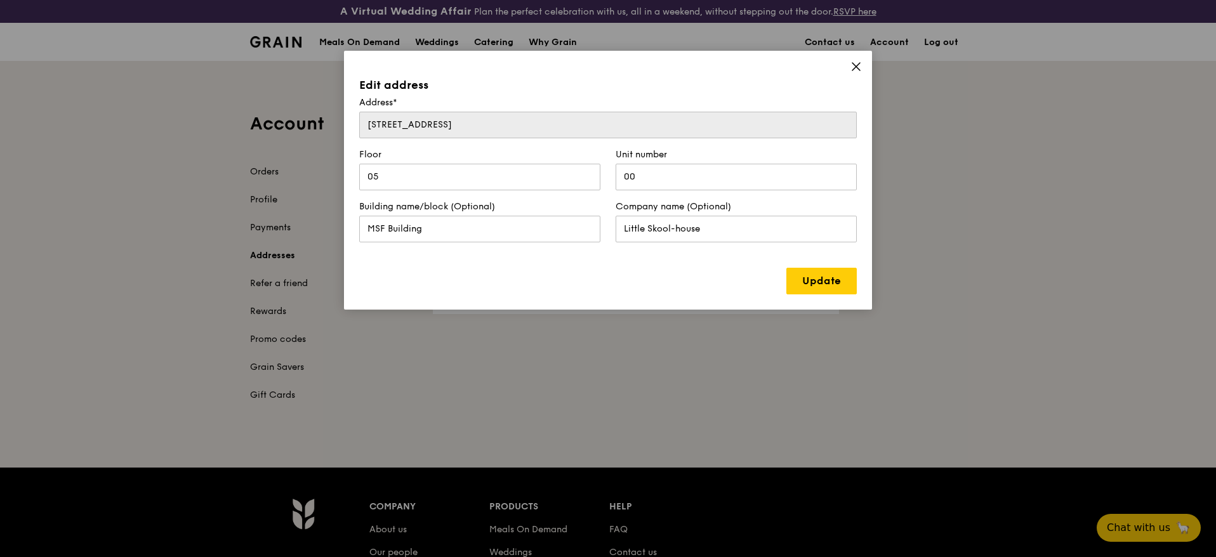
click at [854, 70] on icon at bounding box center [856, 66] width 11 height 11
